Goal: Task Accomplishment & Management: Use online tool/utility

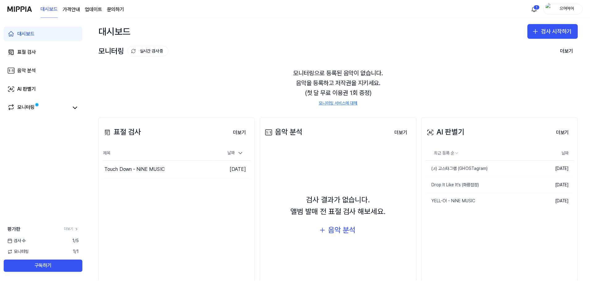
scroll to position [25, 0]
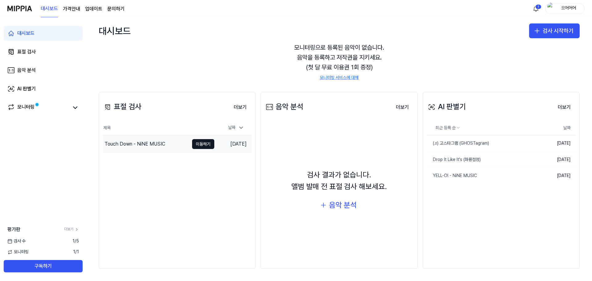
click at [177, 143] on div "Touch Down - NiNE MUSIC" at bounding box center [146, 143] width 86 height 17
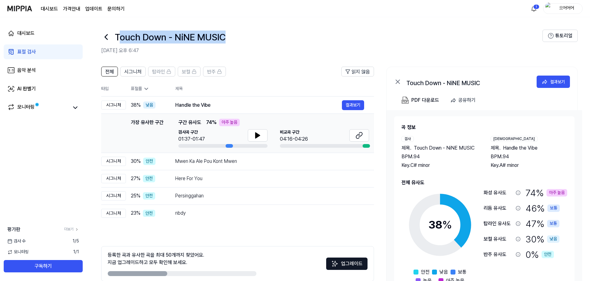
drag, startPoint x: 121, startPoint y: 36, endPoint x: 254, endPoint y: 42, distance: 132.8
click at [253, 42] on div "Touch Down - NiNE MUSIC" at bounding box center [321, 37] width 441 height 15
click at [254, 42] on div "Touch Down - NiNE MUSIC" at bounding box center [321, 37] width 441 height 15
click at [249, 36] on div "Touch Down - NiNE MUSIC" at bounding box center [321, 37] width 441 height 15
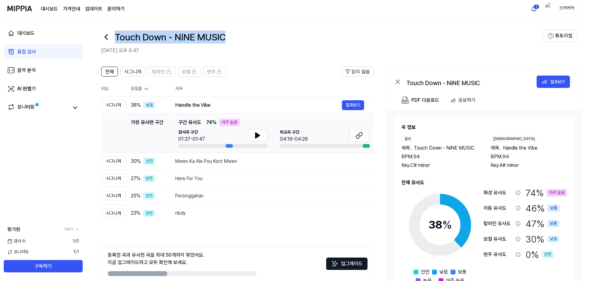
click at [249, 36] on div "Touch Down - NiNE MUSIC" at bounding box center [321, 37] width 441 height 15
click at [230, 35] on div "Touch Down - NiNE MUSIC" at bounding box center [321, 37] width 441 height 15
click at [134, 104] on span "38 %" at bounding box center [136, 105] width 10 height 7
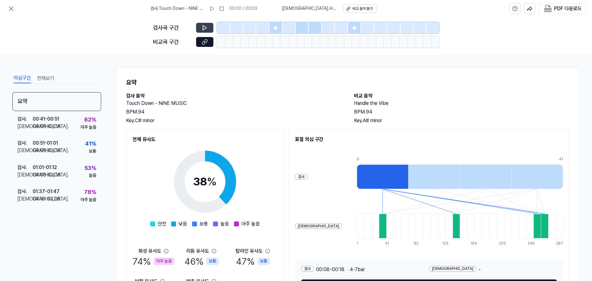
click at [209, 27] on button at bounding box center [204, 28] width 17 height 10
click at [207, 24] on button at bounding box center [204, 28] width 17 height 10
click at [206, 28] on icon at bounding box center [205, 28] width 4 height 5
click at [204, 29] on icon at bounding box center [205, 28] width 4 height 5
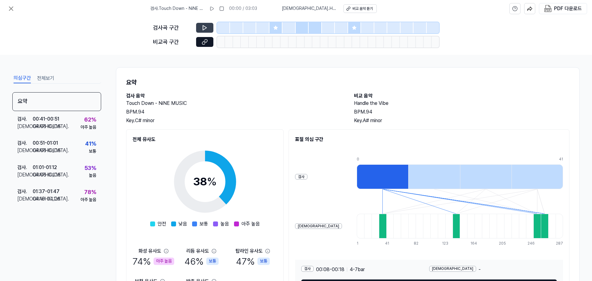
click at [204, 29] on icon at bounding box center [205, 28] width 4 height 5
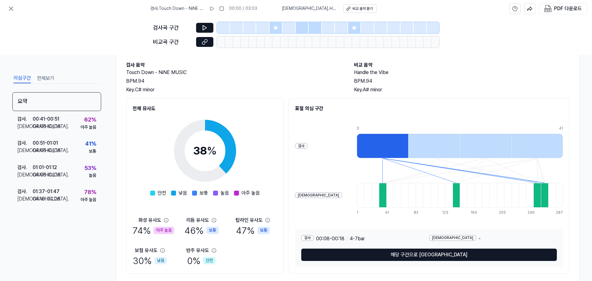
scroll to position [46, 0]
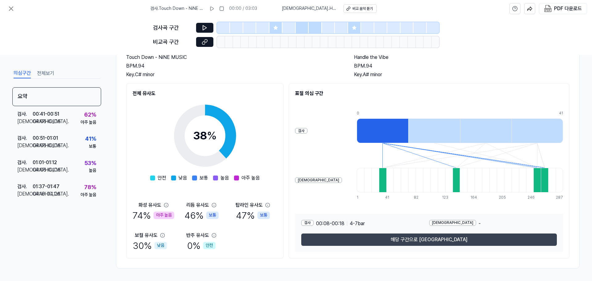
click at [403, 237] on button "해당 구간으로 [GEOGRAPHIC_DATA]" at bounding box center [429, 240] width 256 height 12
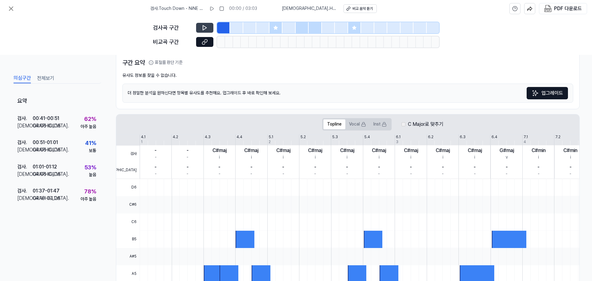
click at [206, 28] on icon at bounding box center [205, 28] width 4 height 5
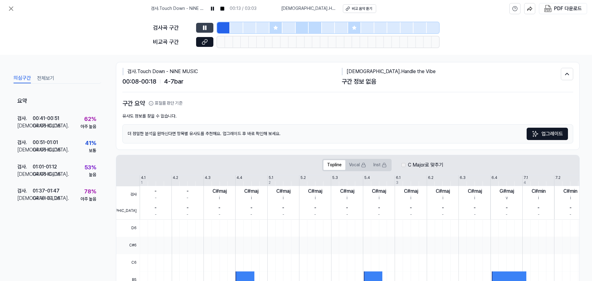
scroll to position [0, 0]
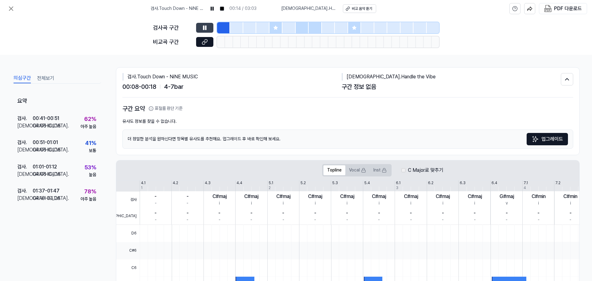
click at [207, 26] on icon at bounding box center [205, 28] width 6 height 6
click at [204, 42] on icon at bounding box center [205, 42] width 6 height 6
click at [210, 43] on button at bounding box center [204, 42] width 17 height 10
click at [91, 125] on div "아주 높음" at bounding box center [89, 127] width 16 height 6
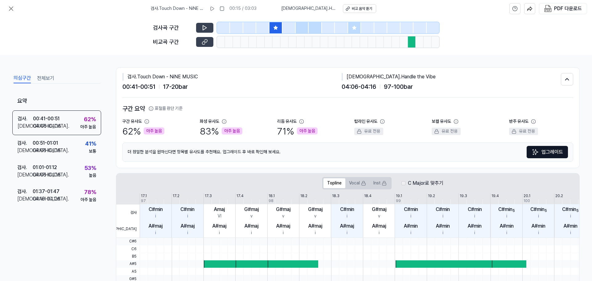
click at [208, 43] on button at bounding box center [204, 42] width 17 height 10
click at [208, 27] on button at bounding box center [204, 28] width 17 height 10
click at [207, 27] on icon at bounding box center [205, 28] width 4 height 5
click at [207, 29] on icon at bounding box center [205, 28] width 6 height 6
drag, startPoint x: 133, startPoint y: 134, endPoint x: 119, endPoint y: 133, distance: 14.2
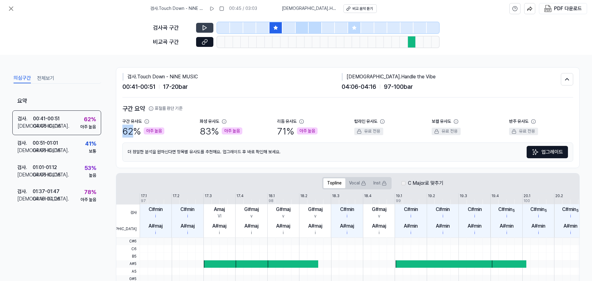
click at [119, 133] on div "검사 . Touch Down - NiNE MUSIC 00:41 - 00:51 17 - 20 bar 비교 . Handle the Vibe 04:…" at bounding box center [347, 118] width 463 height 100
click at [197, 134] on div "구간 유사도 62 % 아주 높음 화성 유사도 83 % 아주 높음 리듬 유사도 71 % 아주 높음 탑라인 유사도 유료 전용 보컬 유사도 유료 전…" at bounding box center [347, 127] width 451 height 19
drag, startPoint x: 275, startPoint y: 130, endPoint x: 286, endPoint y: 132, distance: 11.3
click at [287, 132] on div "구간 유사도 62 % 아주 높음 화성 유사도 83 % 아주 높음 리듬 유사도 71 % 아주 높음 탑라인 유사도 유료 전용 보컬 유사도 유료 전…" at bounding box center [347, 127] width 451 height 19
drag, startPoint x: 196, startPoint y: 130, endPoint x: 209, endPoint y: 131, distance: 13.1
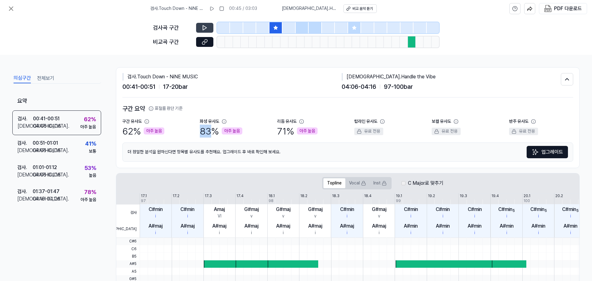
click at [209, 131] on div "구간 유사도 62 % 아주 높음 화성 유사도 83 % 아주 높음 리듬 유사도 71 % 아주 높음 탑라인 유사도 유료 전용 보컬 유사도 유료 전…" at bounding box center [347, 127] width 451 height 19
click at [209, 131] on div "83 % 아주 높음" at bounding box center [221, 131] width 43 height 13
click at [213, 25] on button at bounding box center [204, 28] width 17 height 10
click at [209, 25] on button at bounding box center [204, 28] width 17 height 10
click at [7, 6] on icon at bounding box center [10, 8] width 7 height 7
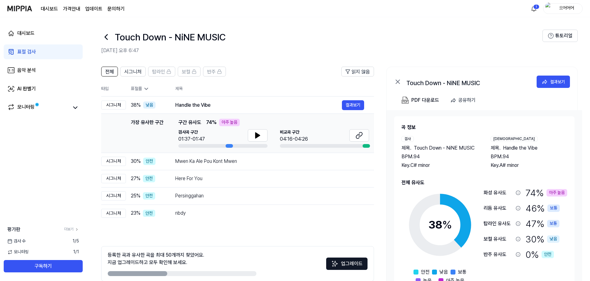
click at [26, 12] on img at bounding box center [19, 8] width 25 height 17
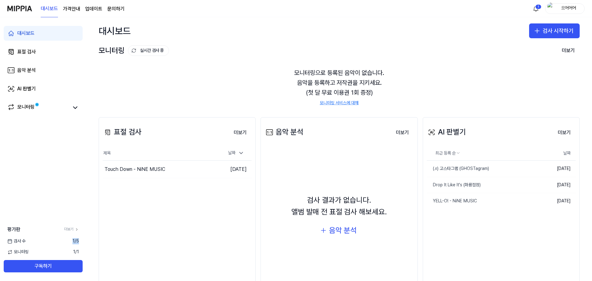
drag, startPoint x: 81, startPoint y: 244, endPoint x: 71, endPoint y: 243, distance: 10.3
click at [71, 243] on div "검사 [DATE]" at bounding box center [43, 241] width 86 height 6
click at [73, 243] on span "1 / 5" at bounding box center [76, 241] width 6 height 6
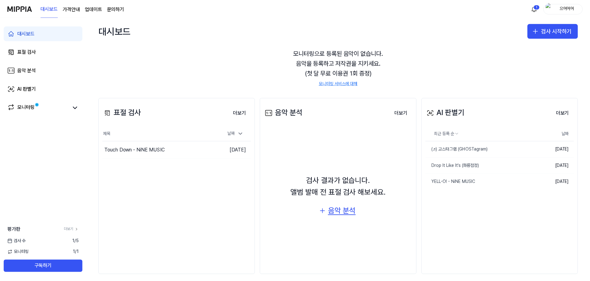
scroll to position [25, 0]
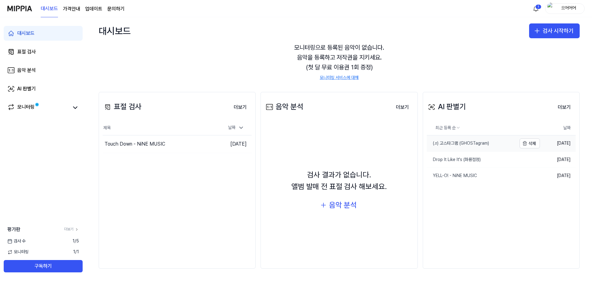
click at [471, 144] on div "(♬) 고스타그램 (GHOSTagram)" at bounding box center [458, 143] width 63 height 6
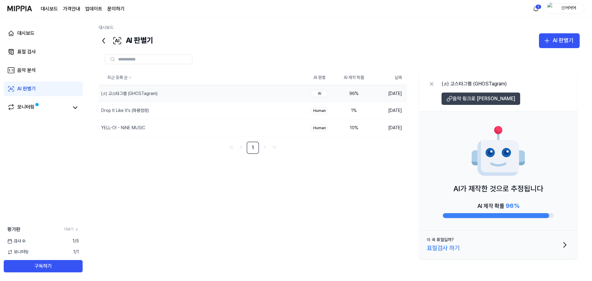
click at [460, 99] on span "음악 링크로 [PERSON_NAME]" at bounding box center [484, 98] width 63 height 7
click at [178, 129] on div "YELL-O! - NiNE MUSIC" at bounding box center [189, 128] width 181 height 17
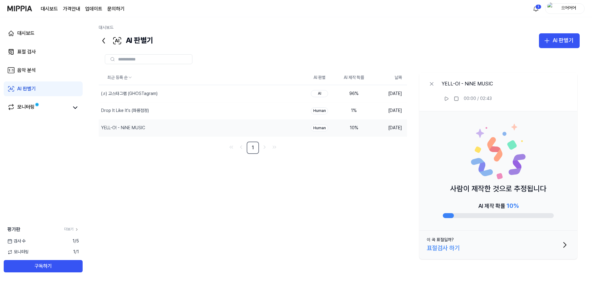
click at [337, 182] on div "최근 등록 순 AI 판별 AI 제작 확률 날짜 (♬) 고스타그램 (GHOSTagram) 삭제 AI 96 % [DATE] Drop It Like…" at bounding box center [339, 165] width 481 height 191
click at [359, 191] on div "최근 등록 순 AI 판별 AI 제작 확률 날짜 (♬) 고스타그램 (GHOSTagram) 삭제 AI 96 % [DATE] Drop It Like…" at bounding box center [339, 165] width 481 height 191
click at [351, 181] on div "최근 등록 순 AI 판별 AI 제작 확률 날짜 (♬) 고스타그램 (GHOSTagram) 삭제 AI 96 % [DATE] Drop It Like…" at bounding box center [339, 165] width 481 height 191
click at [549, 42] on icon "button" at bounding box center [547, 40] width 7 height 7
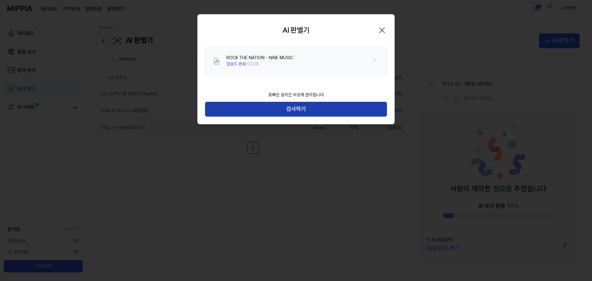
click at [344, 111] on button "검사하기" at bounding box center [296, 109] width 182 height 15
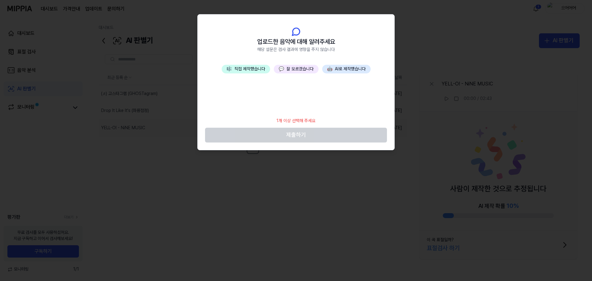
click at [301, 67] on button "💬 잘 모르겠습니다" at bounding box center [296, 69] width 45 height 9
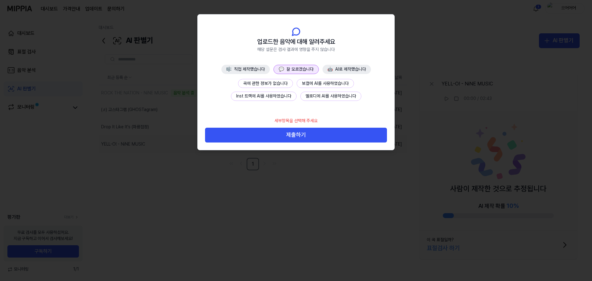
click at [280, 83] on button "곡에 관한 정보가 없습니다" at bounding box center [265, 83] width 55 height 9
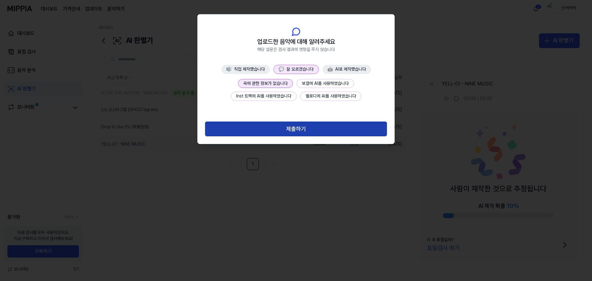
click at [317, 131] on button "제출하기" at bounding box center [296, 129] width 182 height 15
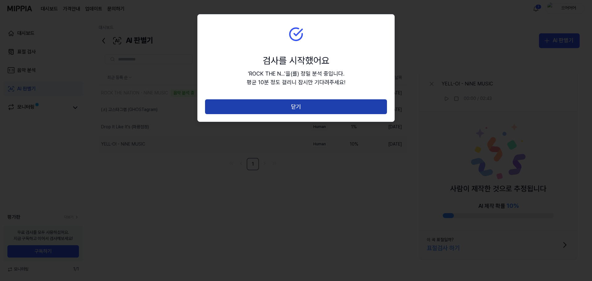
click at [359, 110] on button "닫기" at bounding box center [296, 106] width 182 height 15
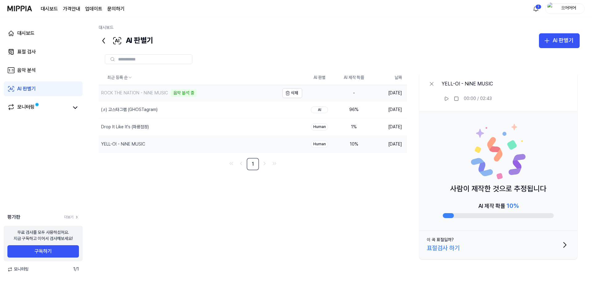
click at [211, 96] on div "ROCK THE NATION - NiNE MUSIC 음악 분석 중" at bounding box center [189, 93] width 181 height 16
click at [222, 93] on div "ROCK THE NATION - NiNE MUSIC" at bounding box center [189, 93] width 181 height 17
click at [358, 144] on div "10 %" at bounding box center [354, 145] width 25 height 6
click at [365, 94] on div "32 %" at bounding box center [354, 94] width 25 height 6
click at [467, 213] on div at bounding box center [460, 215] width 35 height 5
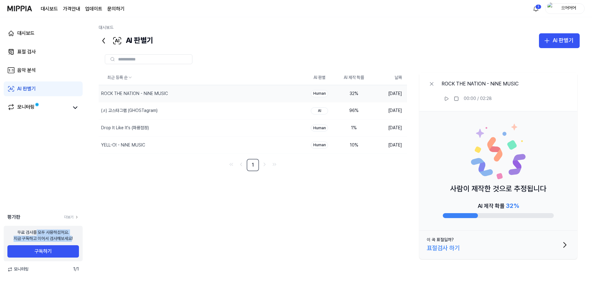
drag, startPoint x: 37, startPoint y: 232, endPoint x: 73, endPoint y: 237, distance: 35.9
click at [73, 237] on div "무료 검사를 모두 사용하셨어요. 지금 구독하고 이어서 검사해보세요!" at bounding box center [43, 236] width 59 height 12
click at [74, 217] on link "더보기" at bounding box center [71, 217] width 15 height 5
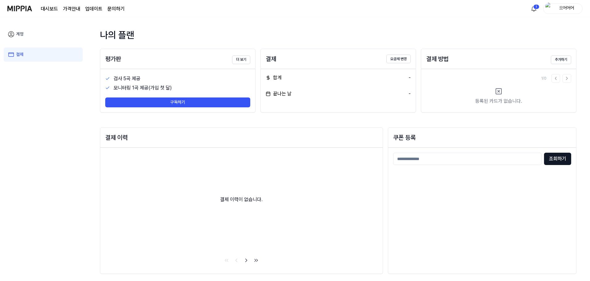
scroll to position [2, 0]
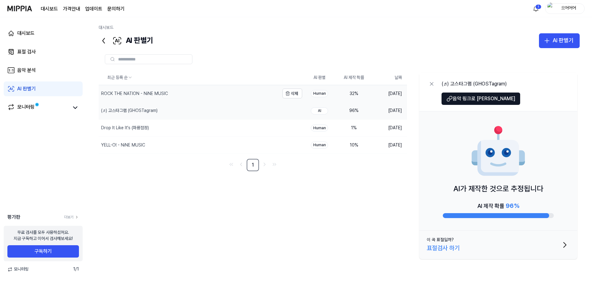
click at [277, 87] on div "ROCK THE NATION - NiNE MUSIC" at bounding box center [189, 93] width 181 height 17
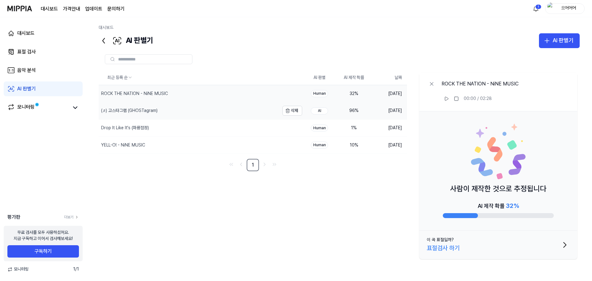
click at [238, 109] on div "(♬) 고스타그램 (GHOSTagram)" at bounding box center [189, 110] width 181 height 17
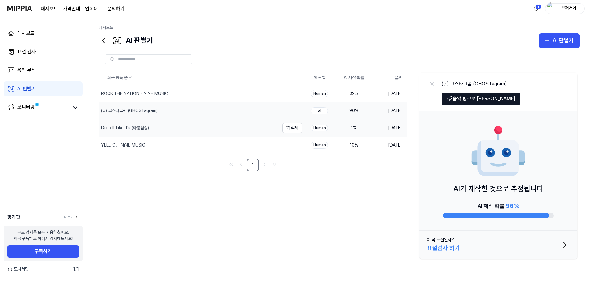
click at [237, 126] on div "Drop It Like It's (화룡점정)" at bounding box center [189, 128] width 181 height 17
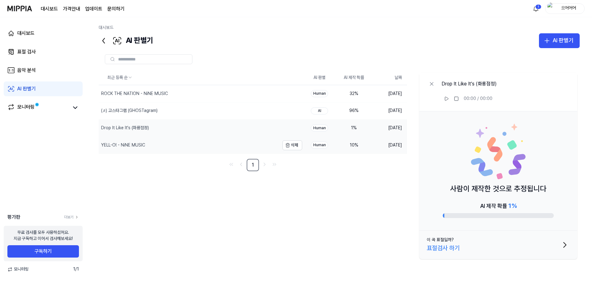
click at [219, 146] on div "YELL-O! - NiNE MUSIC" at bounding box center [189, 145] width 181 height 17
click at [229, 114] on div "(♬) 고스타그램 (GHOSTagram)" at bounding box center [189, 110] width 181 height 17
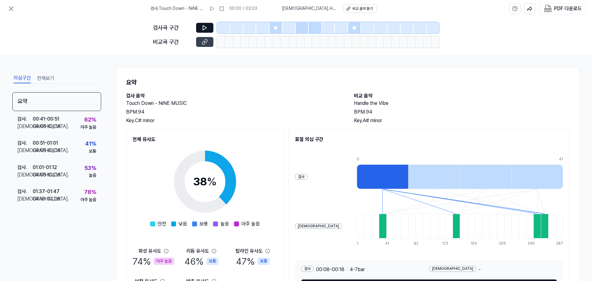
click at [207, 41] on icon at bounding box center [205, 40] width 3 height 3
click at [201, 25] on button at bounding box center [204, 28] width 17 height 10
click at [204, 26] on icon at bounding box center [205, 28] width 6 height 6
click at [205, 41] on icon at bounding box center [205, 42] width 6 height 6
